Goal: Task Accomplishment & Management: Use online tool/utility

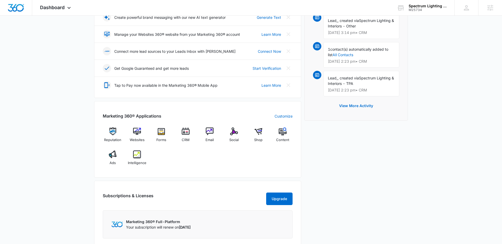
scroll to position [117, 0]
click at [206, 136] on img at bounding box center [210, 132] width 8 height 8
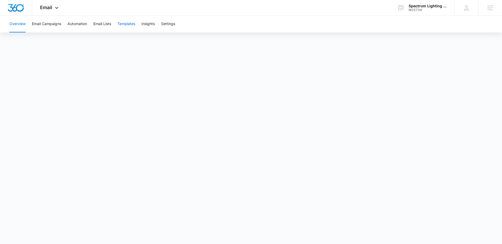
click at [127, 25] on button "Templates" at bounding box center [126, 24] width 18 height 17
click at [135, 20] on button "Templates" at bounding box center [126, 24] width 18 height 17
click at [132, 22] on button "Templates" at bounding box center [126, 24] width 18 height 17
click at [132, 20] on button "Templates" at bounding box center [126, 24] width 18 height 17
